Goal: Browse casually

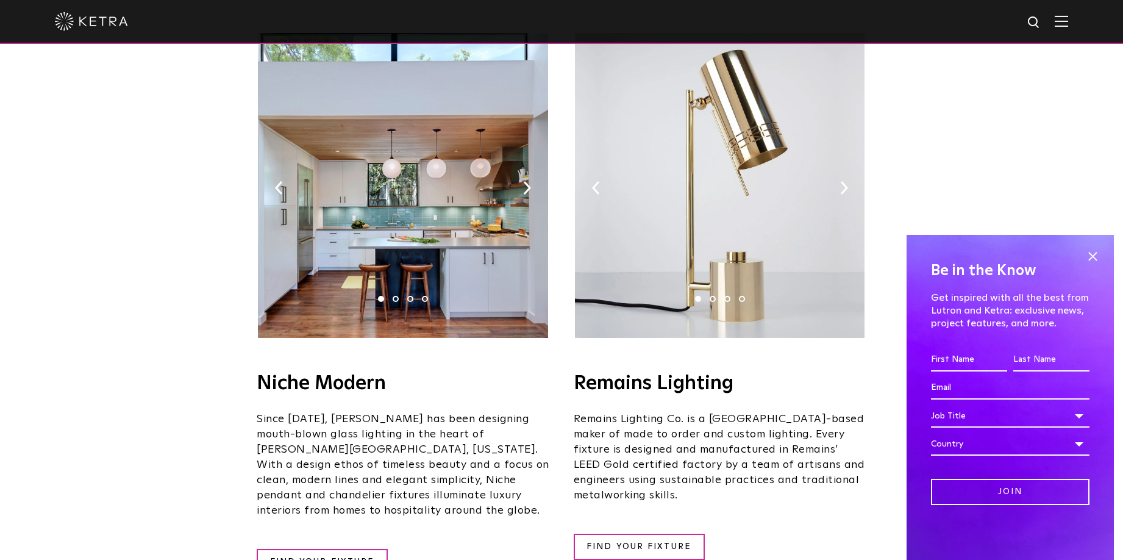
scroll to position [1335, 0]
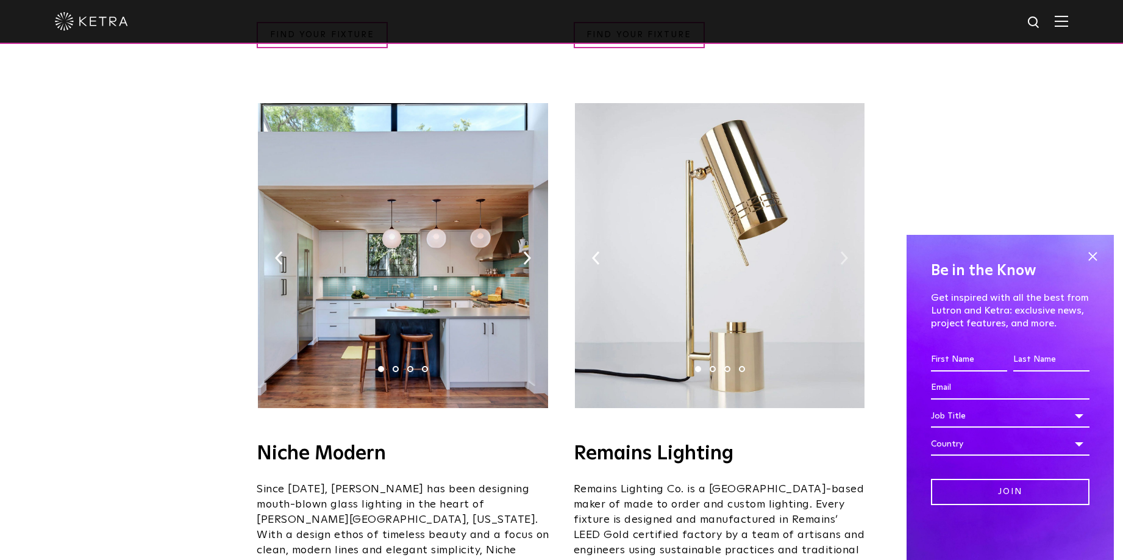
click at [845, 251] on img at bounding box center [844, 257] width 8 height 13
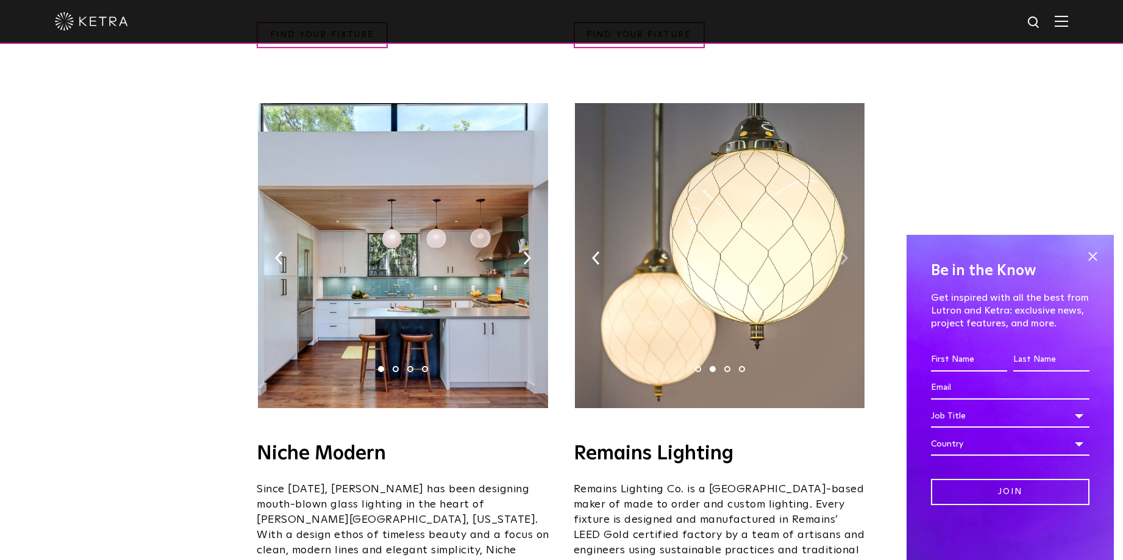
click at [845, 251] on img at bounding box center [844, 257] width 8 height 13
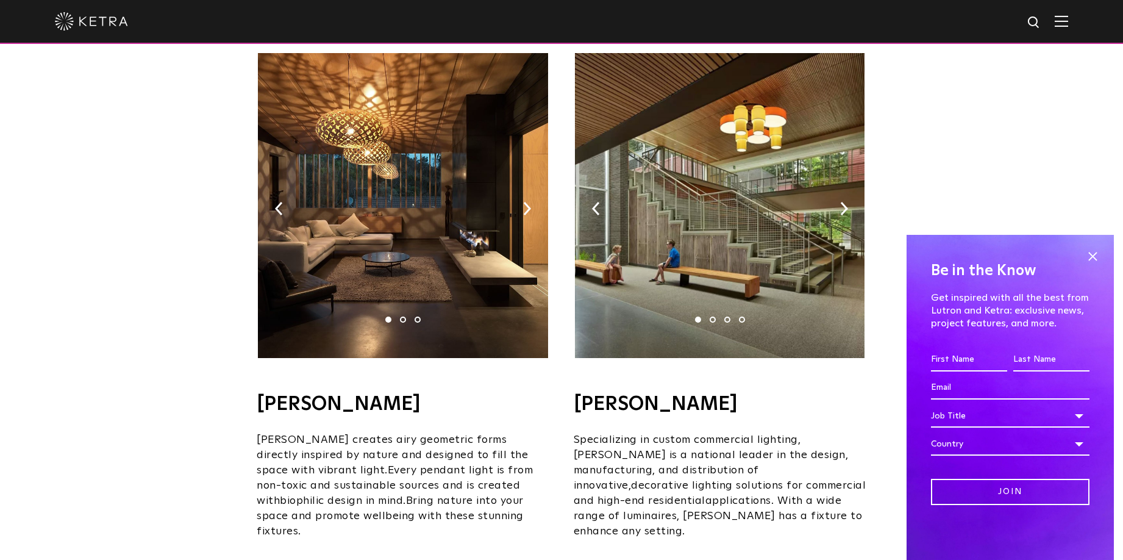
scroll to position [716, 0]
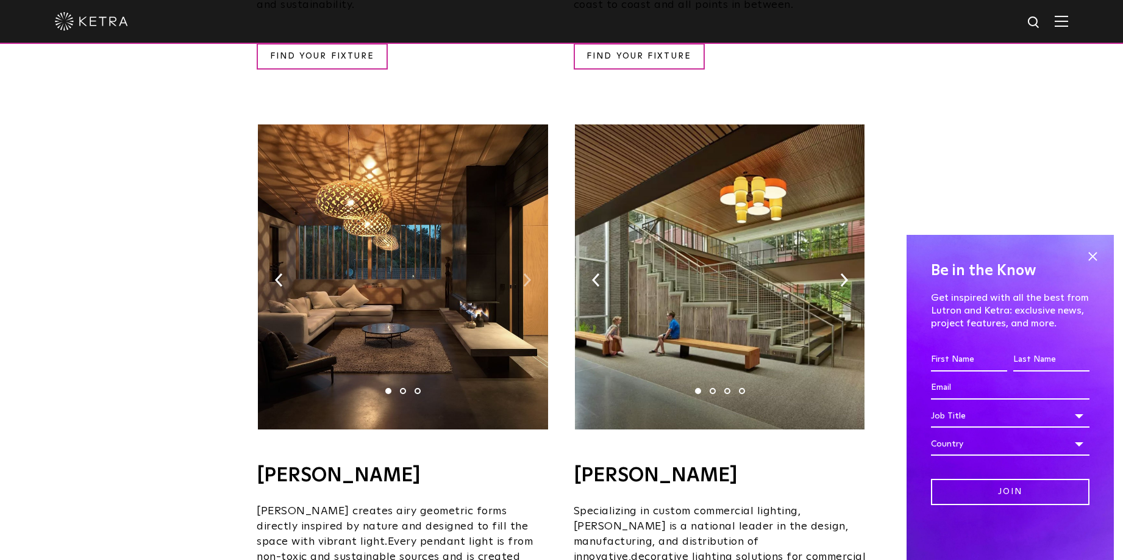
click at [529, 273] on img at bounding box center [527, 279] width 8 height 13
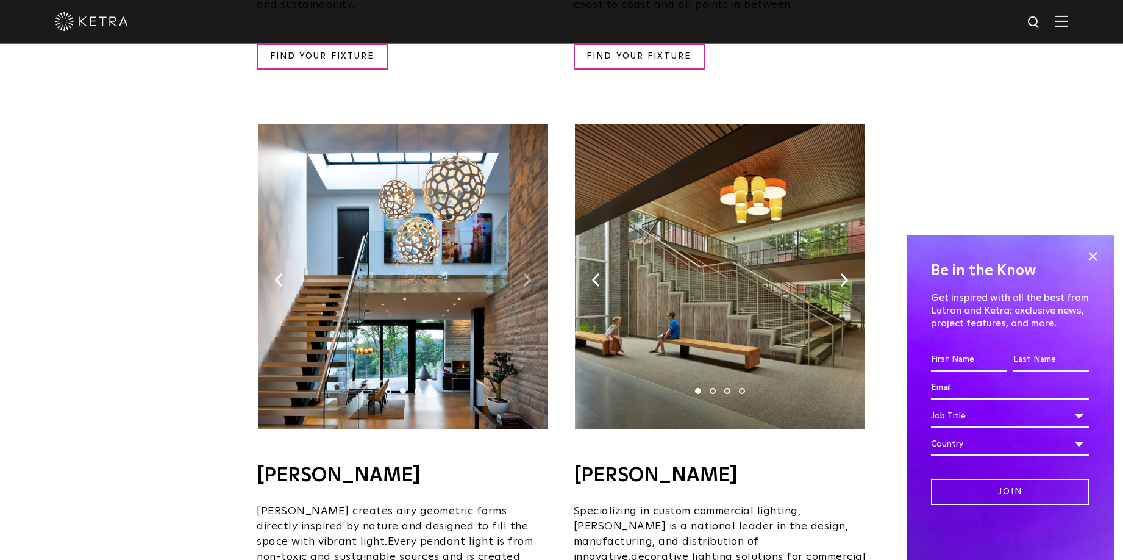
click at [529, 273] on img at bounding box center [527, 279] width 8 height 13
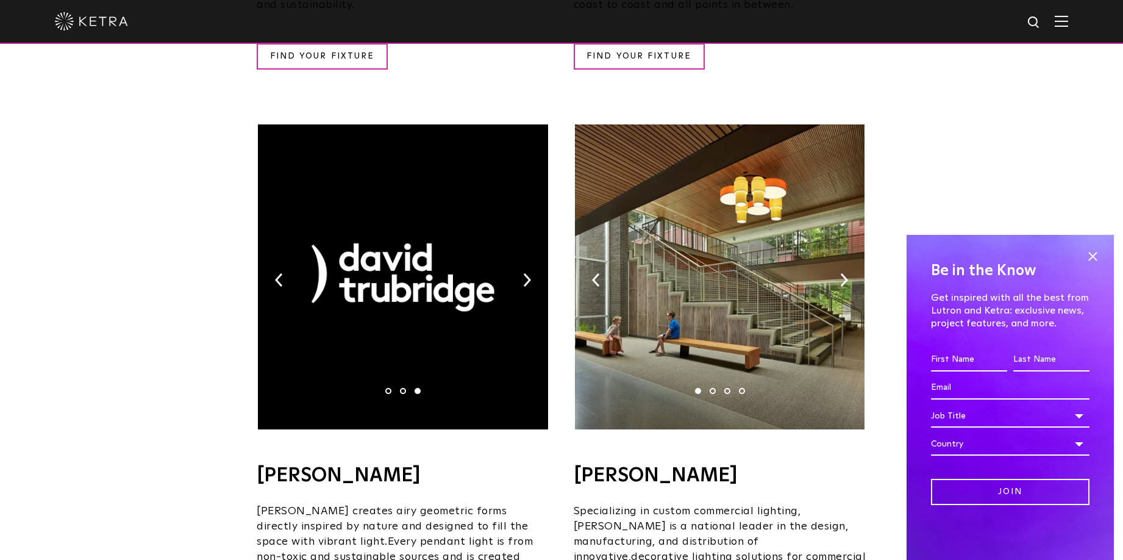
click at [838, 260] on img at bounding box center [720, 276] width 290 height 305
click at [846, 273] on img at bounding box center [844, 279] width 8 height 13
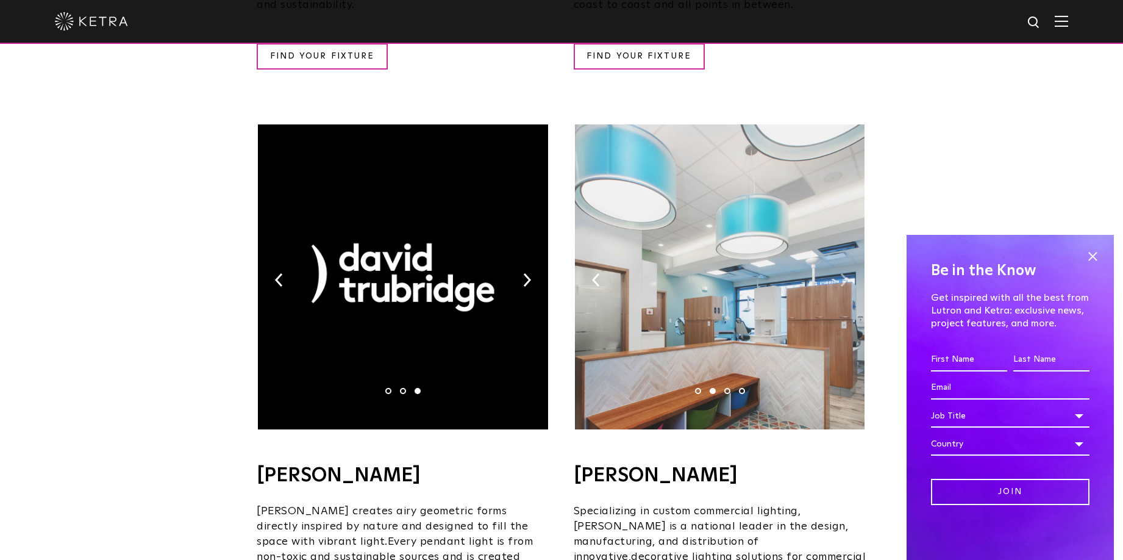
click at [846, 273] on img at bounding box center [844, 279] width 8 height 13
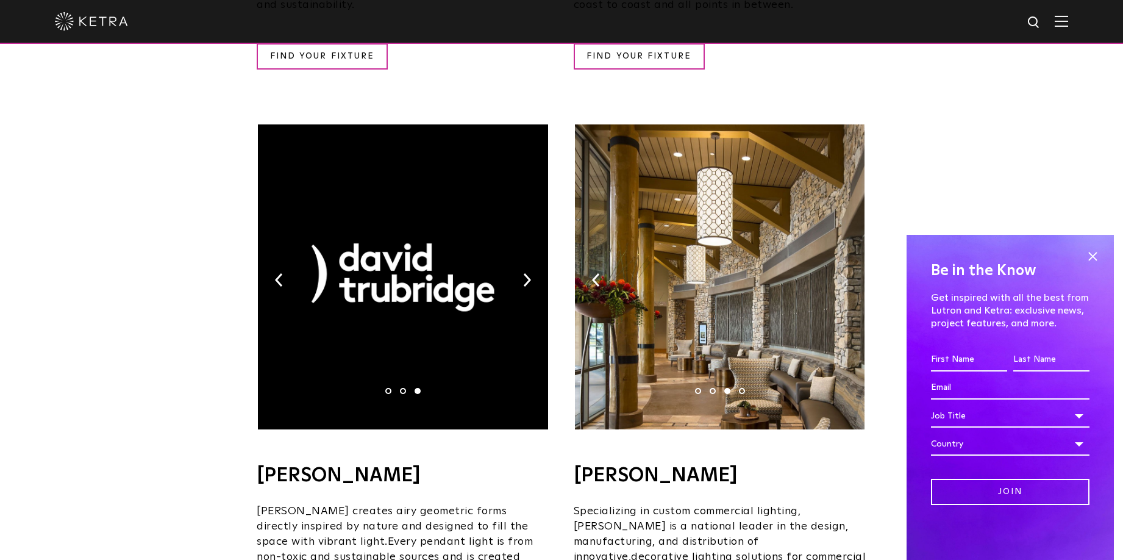
click at [846, 273] on img at bounding box center [844, 279] width 8 height 13
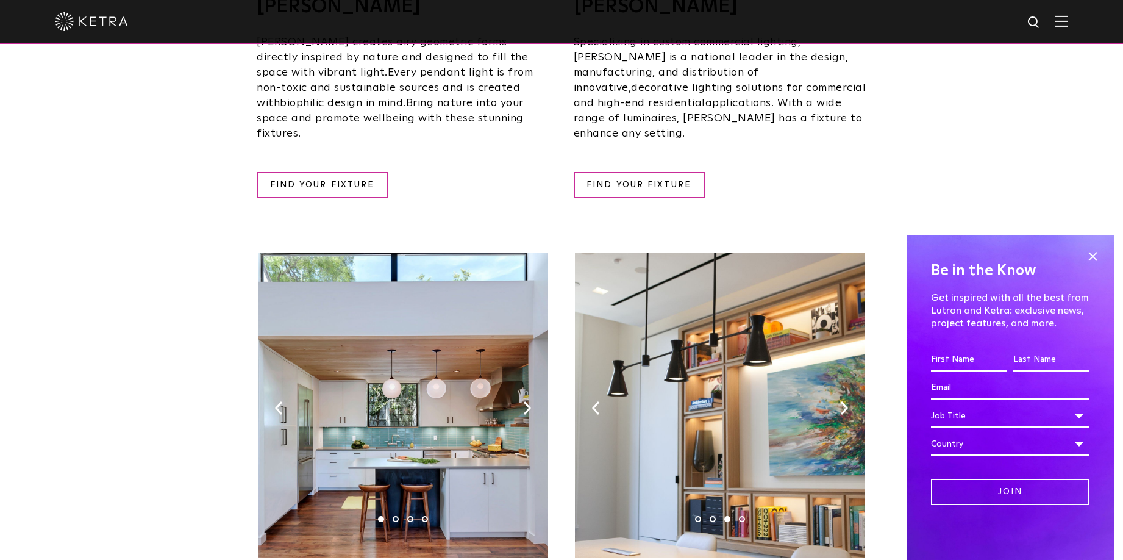
scroll to position [1209, 0]
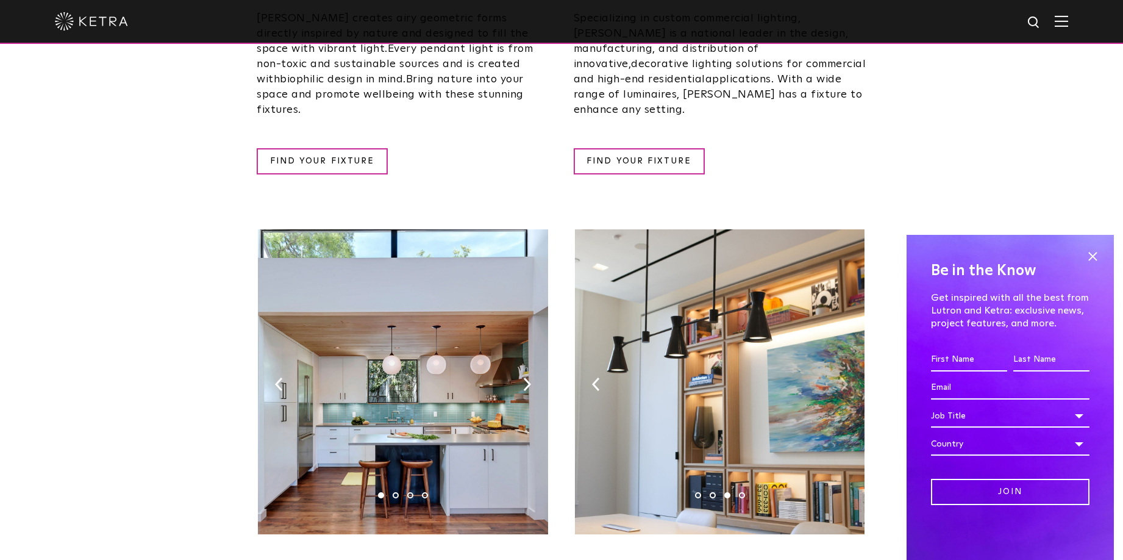
click at [844, 378] on img at bounding box center [844, 384] width 8 height 13
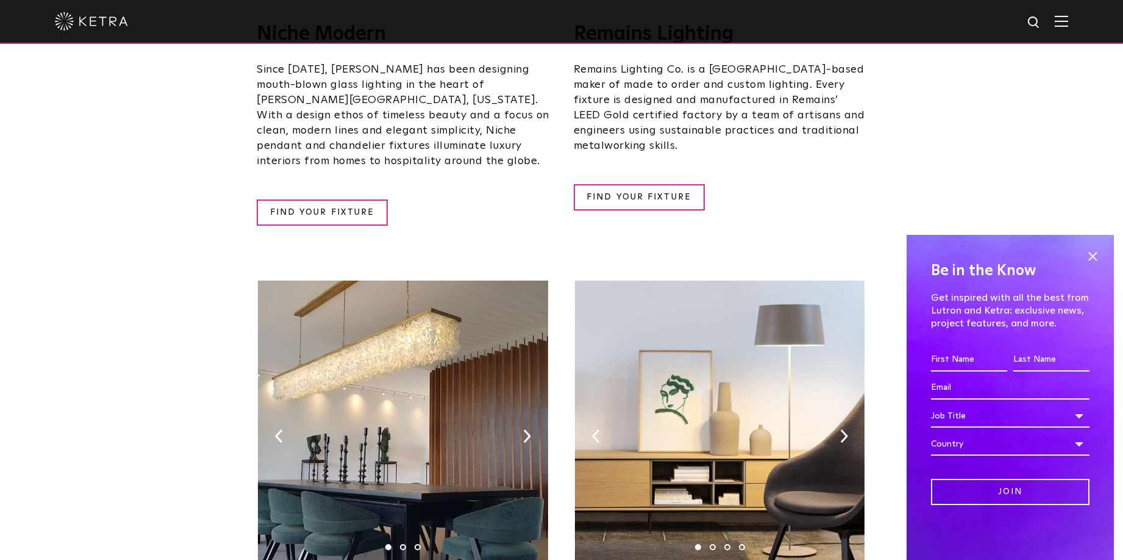
scroll to position [1757, 0]
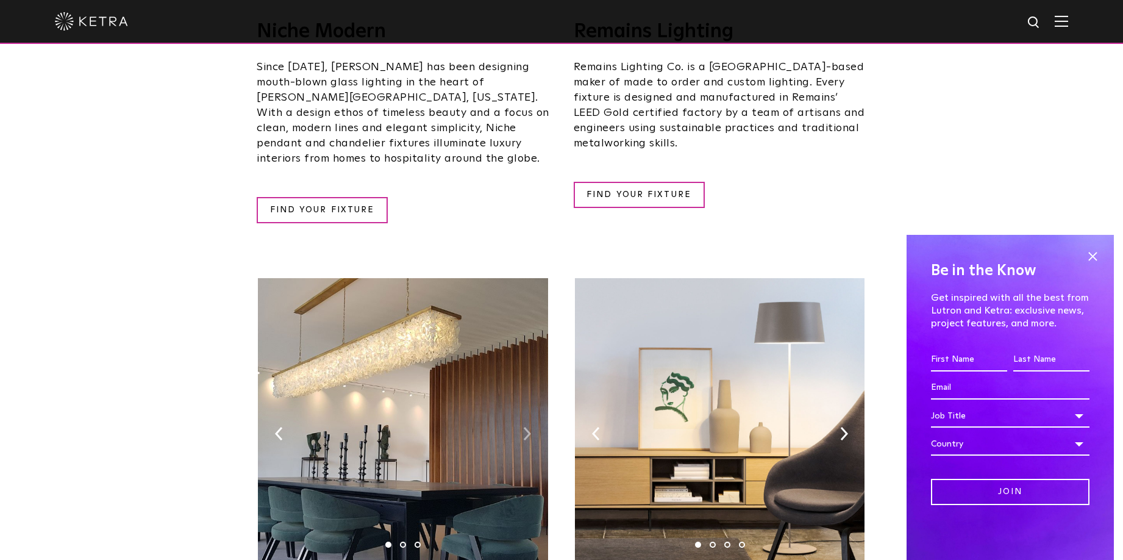
click at [526, 427] on img at bounding box center [527, 433] width 8 height 13
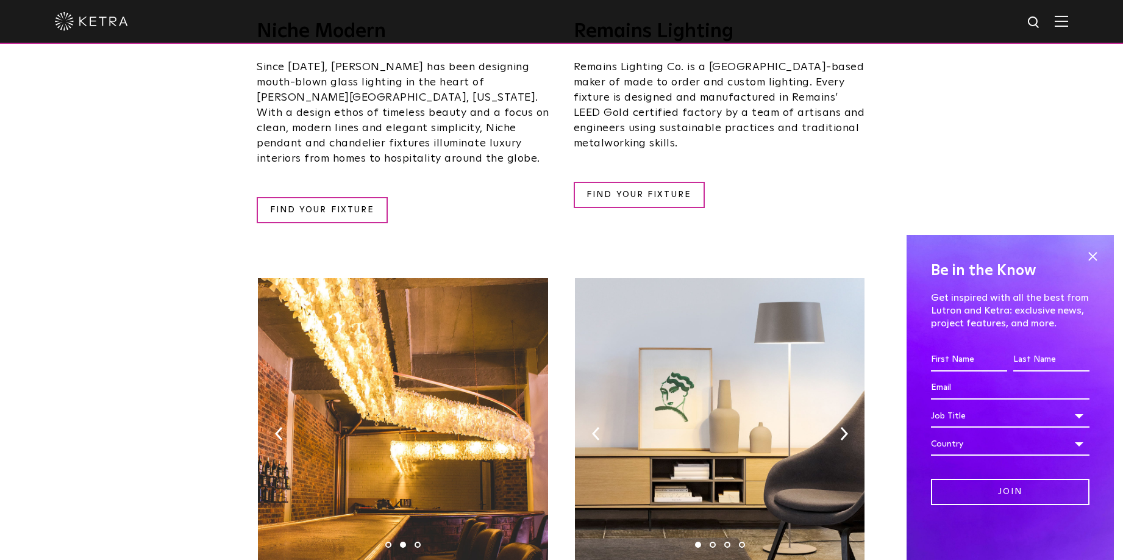
click at [526, 427] on img at bounding box center [527, 433] width 8 height 13
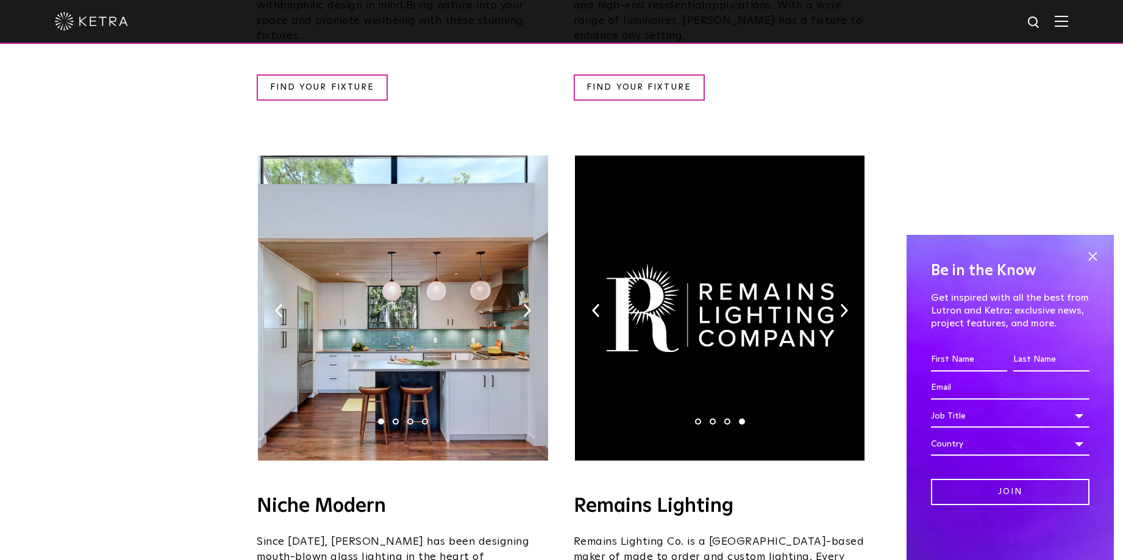
scroll to position [1280, 0]
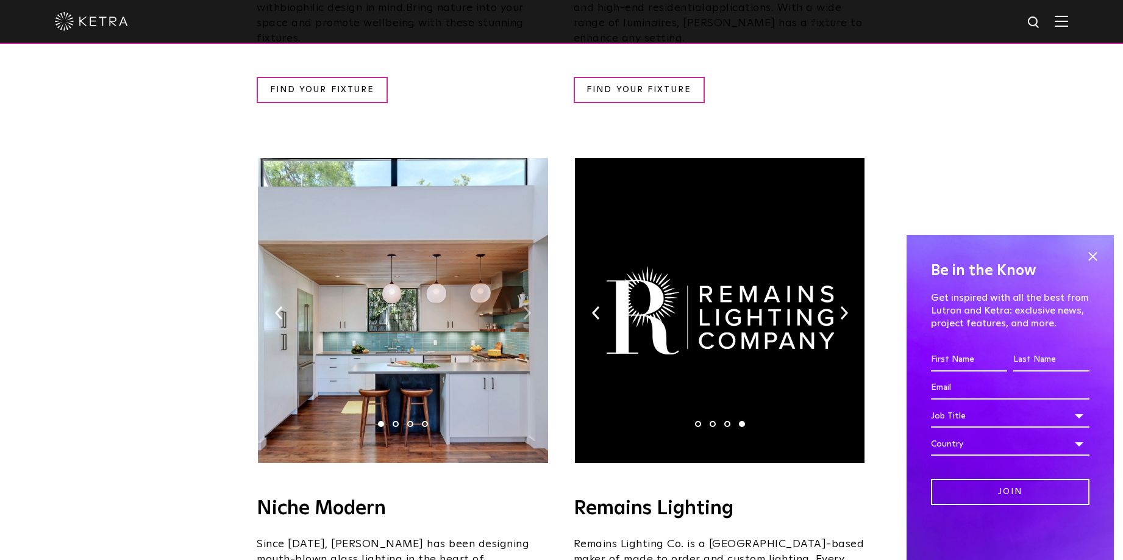
click at [525, 306] on img at bounding box center [527, 312] width 8 height 13
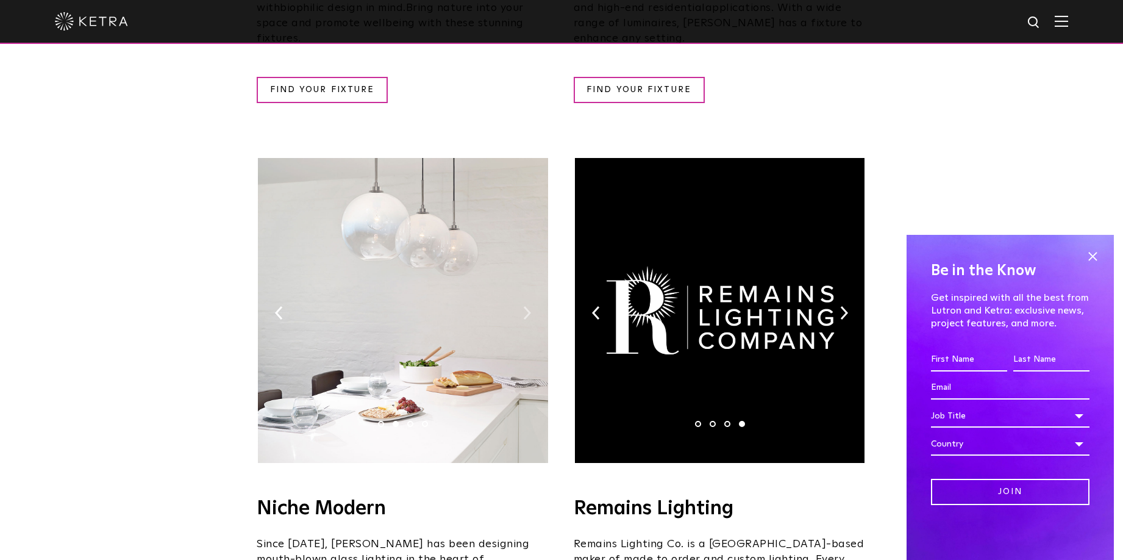
click at [525, 306] on img at bounding box center [527, 312] width 8 height 13
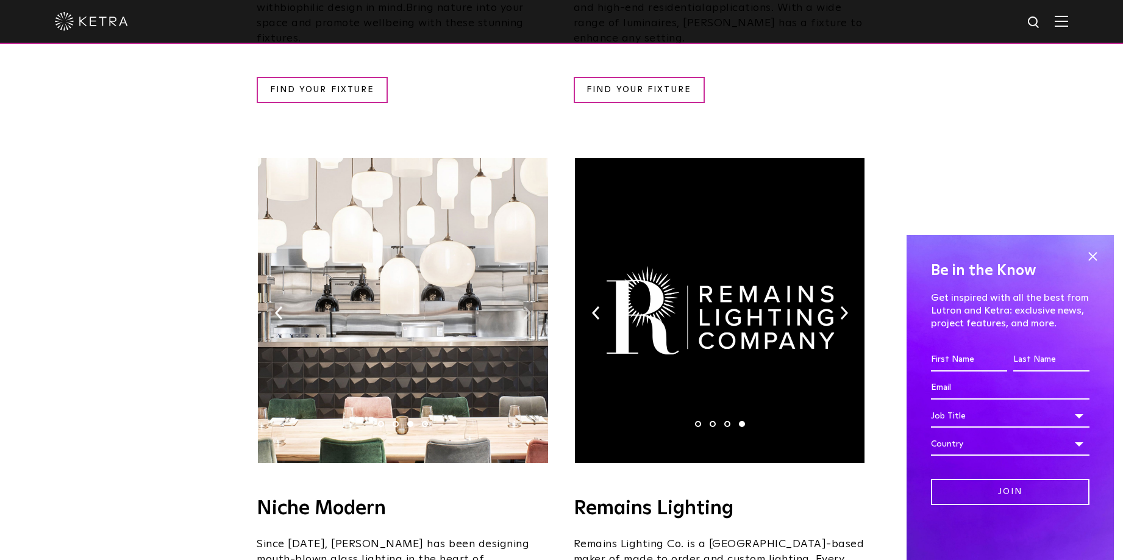
click at [525, 306] on img at bounding box center [527, 312] width 8 height 13
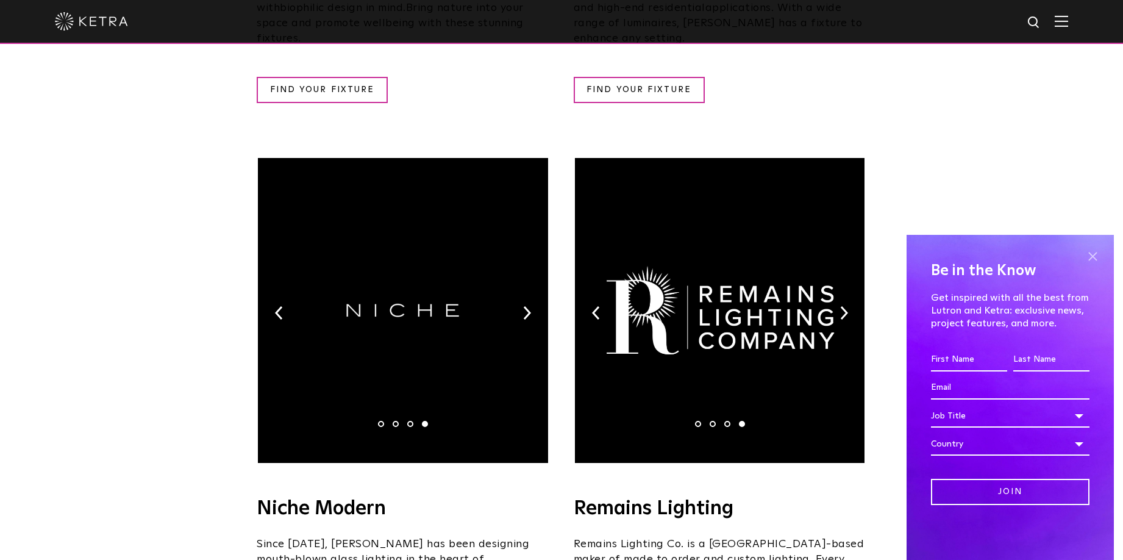
click at [1090, 256] on span at bounding box center [1093, 256] width 18 height 18
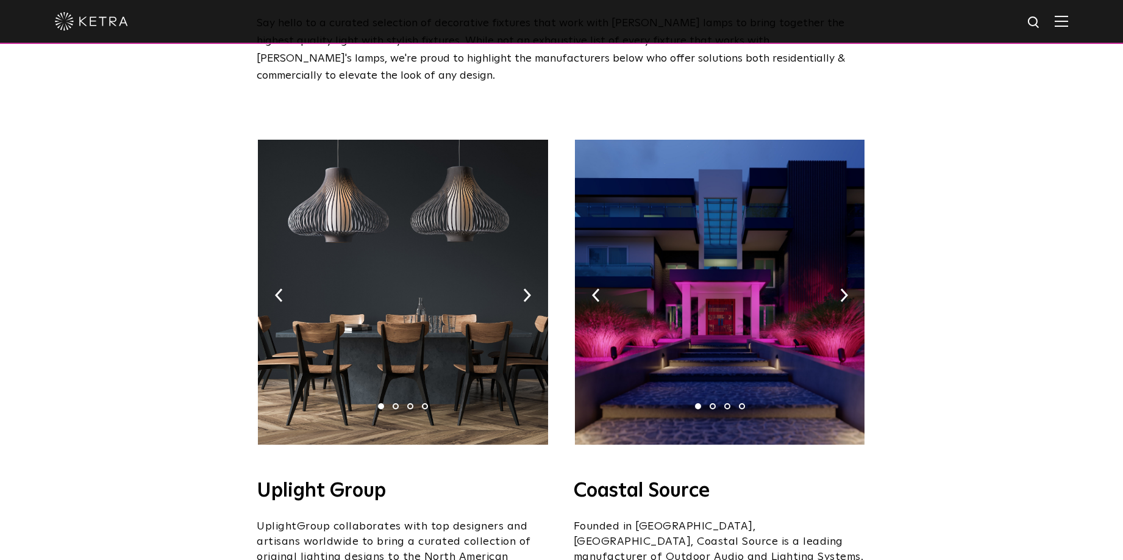
scroll to position [0, 0]
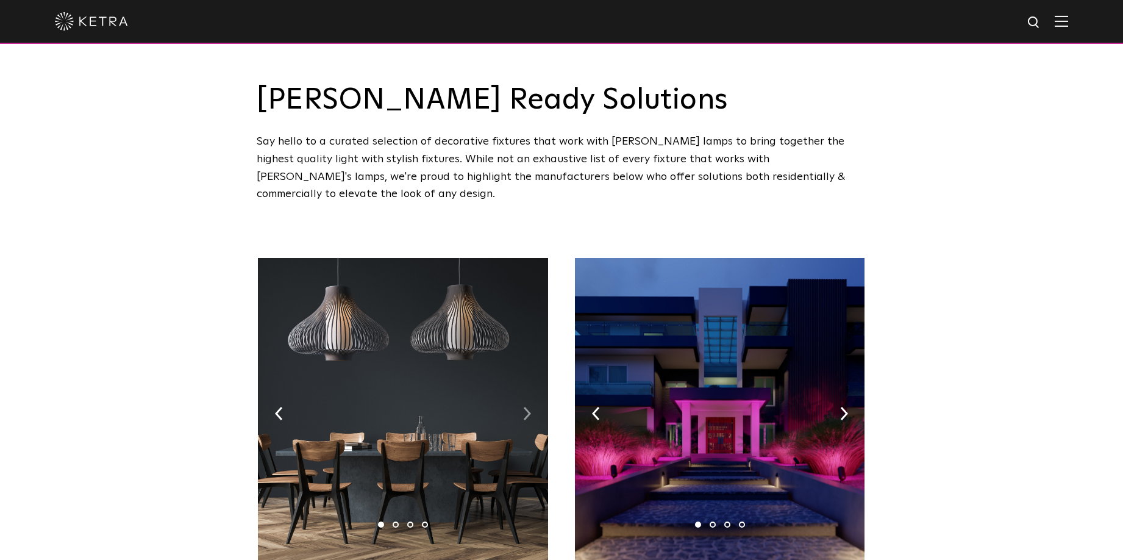
click at [530, 407] on img at bounding box center [527, 413] width 8 height 13
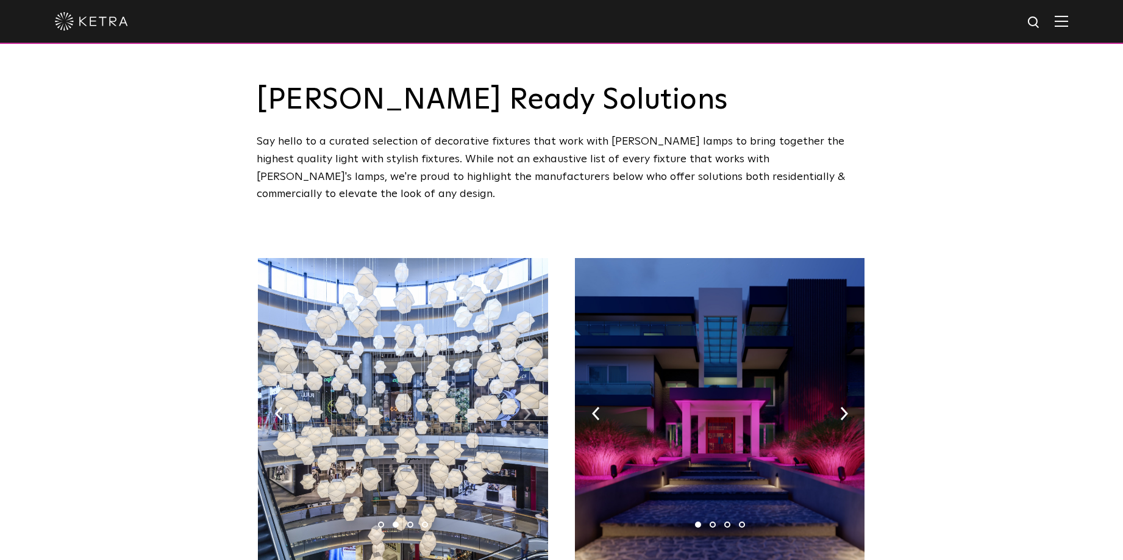
click at [530, 407] on img at bounding box center [527, 413] width 8 height 13
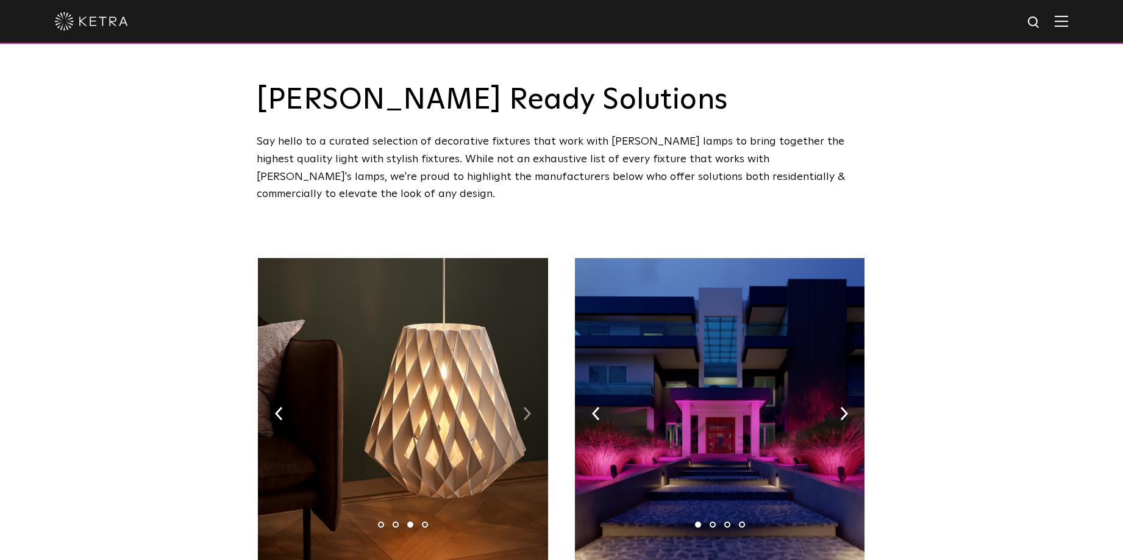
click at [530, 407] on img at bounding box center [527, 413] width 8 height 13
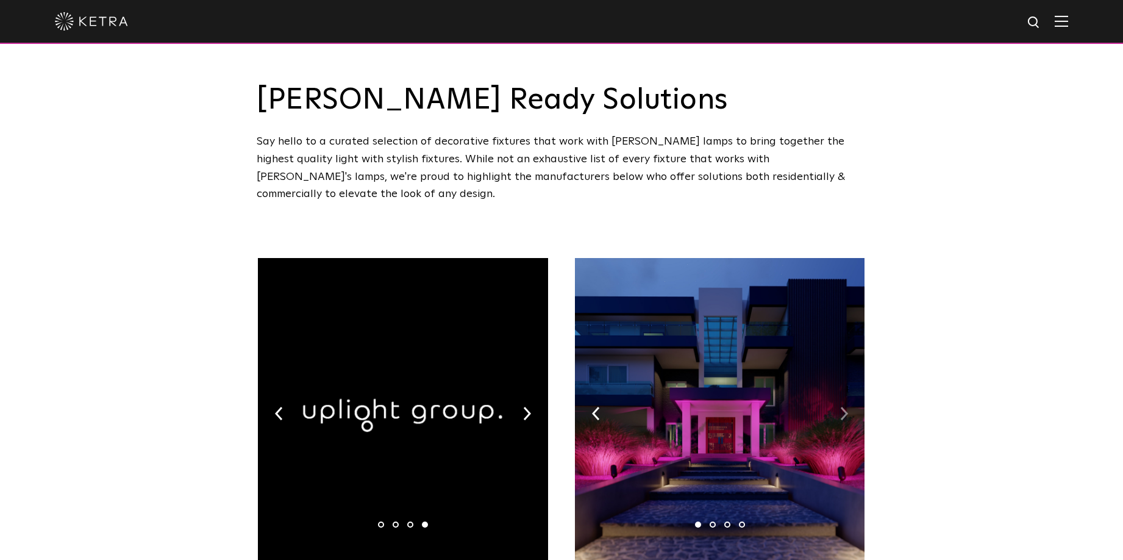
click at [845, 407] on img at bounding box center [844, 413] width 8 height 13
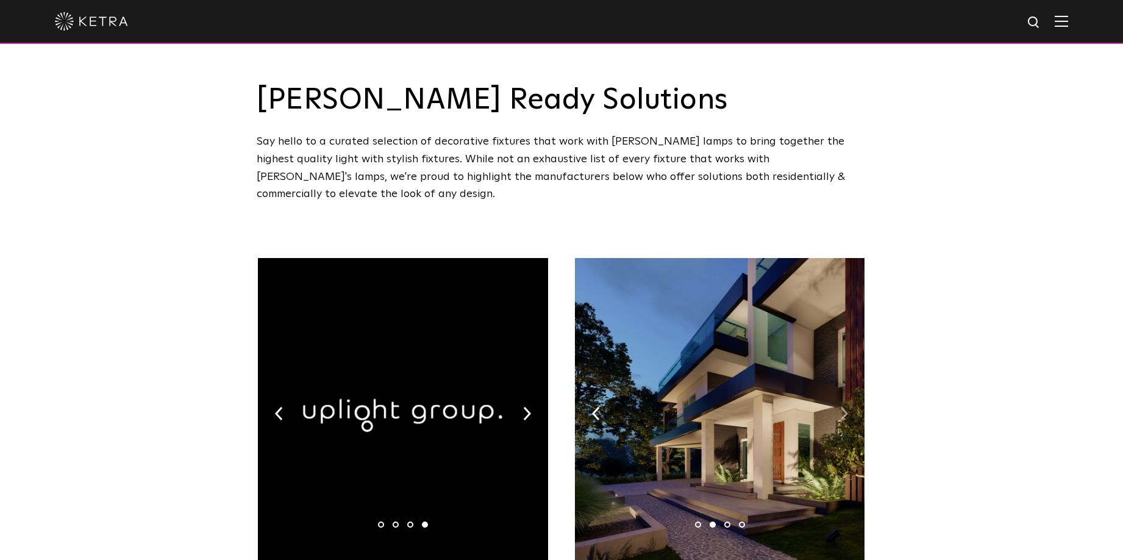
click at [845, 407] on img at bounding box center [844, 413] width 8 height 13
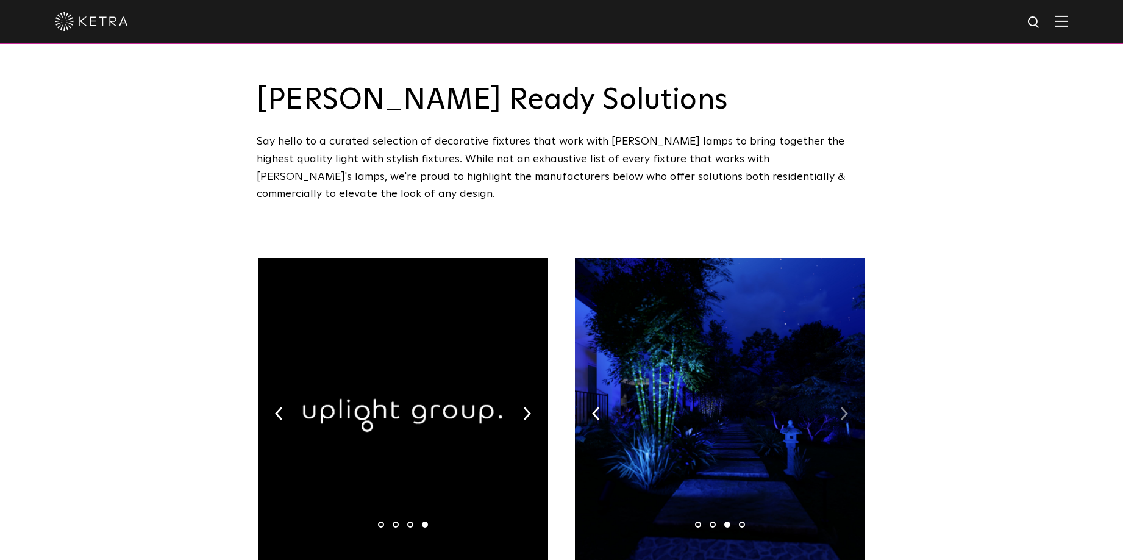
click at [845, 407] on img at bounding box center [844, 413] width 8 height 13
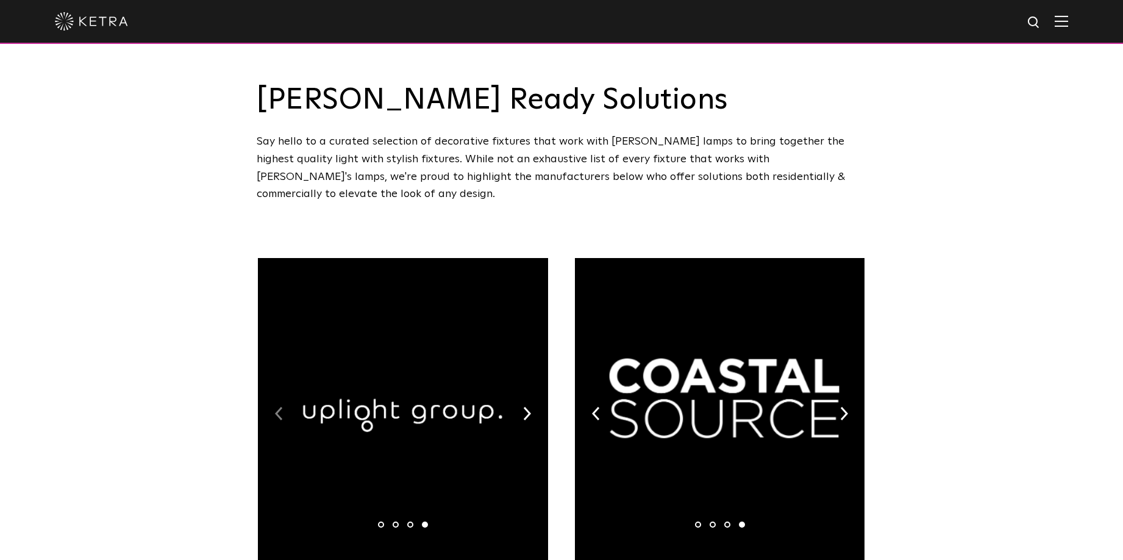
click at [279, 407] on img at bounding box center [279, 413] width 8 height 13
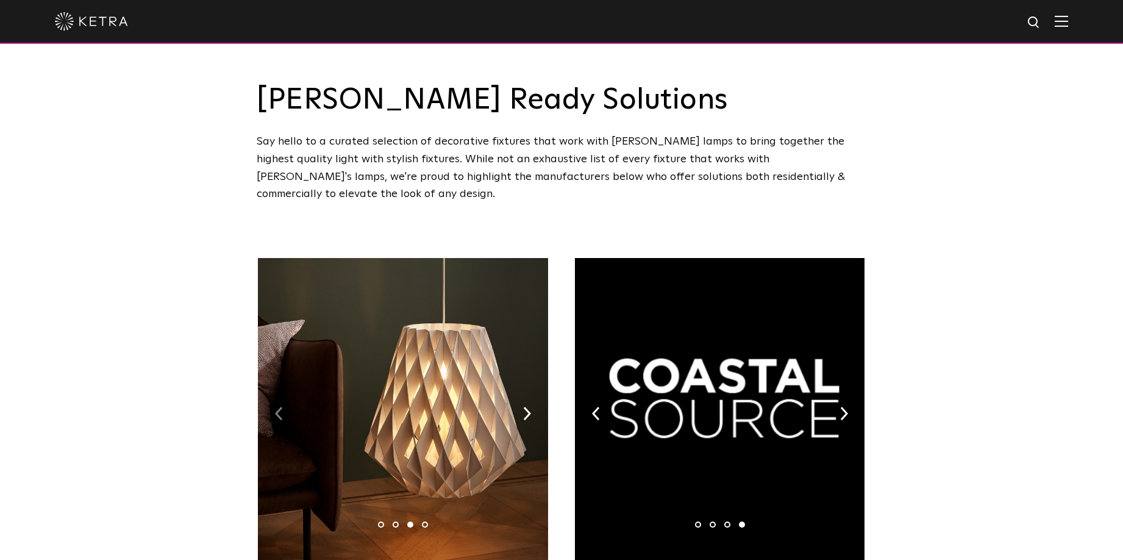
click at [279, 407] on img at bounding box center [279, 413] width 8 height 13
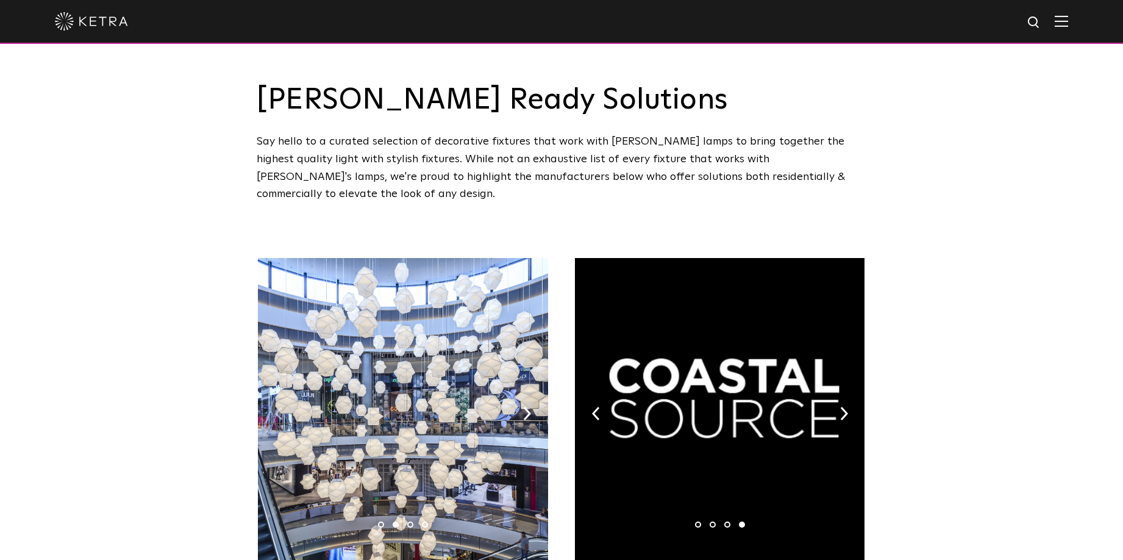
click at [279, 407] on img at bounding box center [279, 413] width 8 height 13
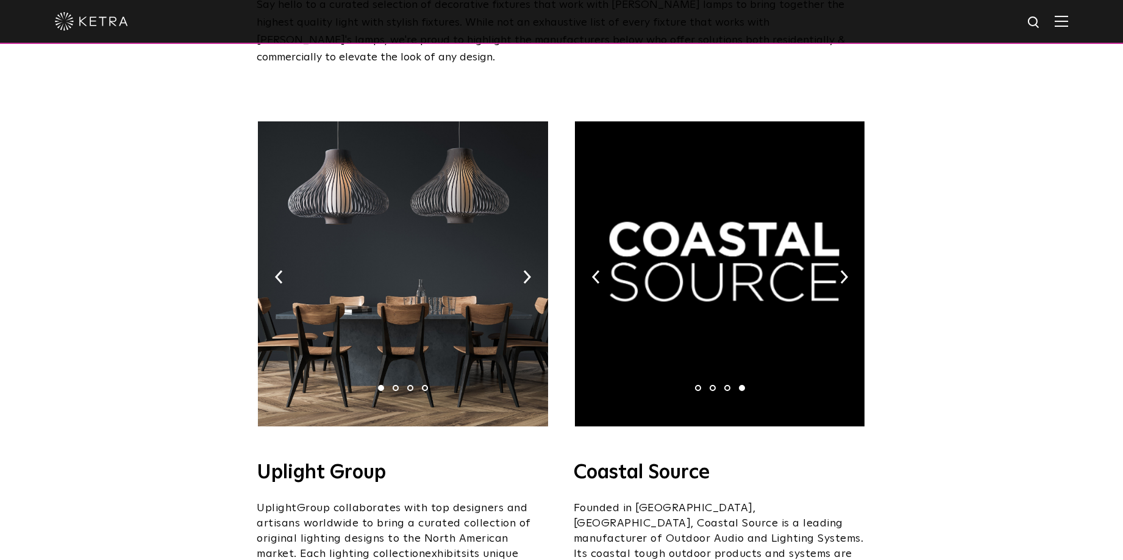
scroll to position [134, 0]
